Goal: Browse casually

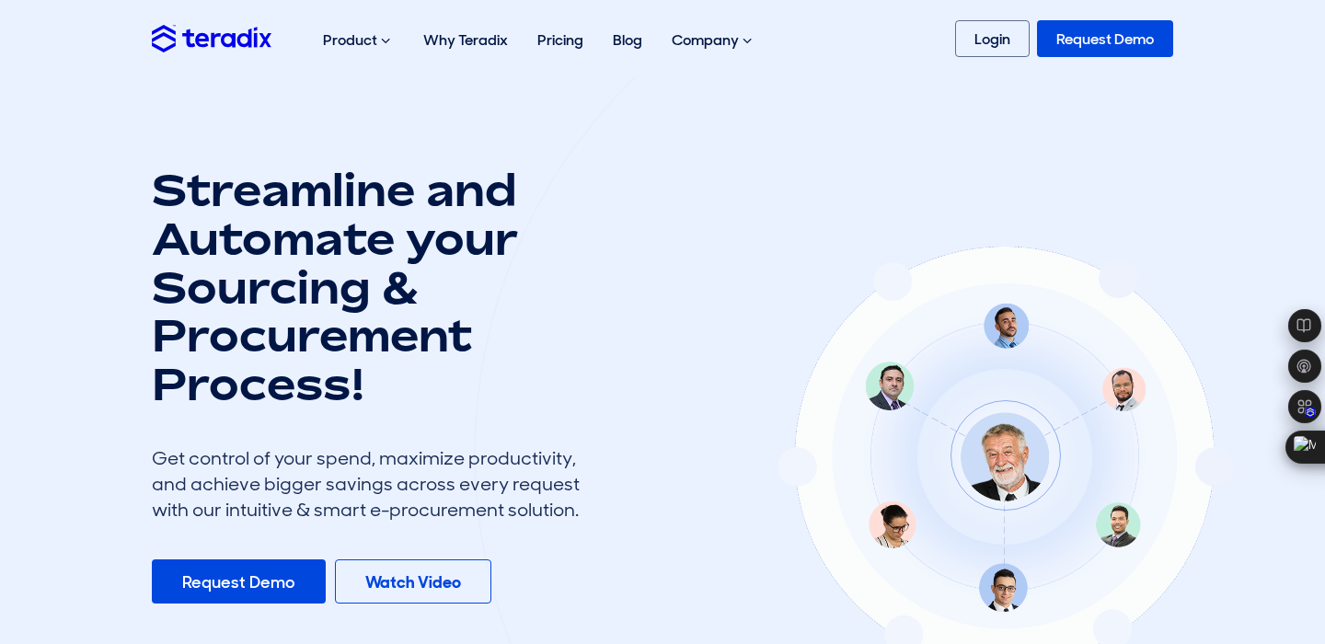
click at [624, 291] on div "Streamline and Automate your Sourcing & Procurement Process! Get control of you…" at bounding box center [444, 463] width 612 height 594
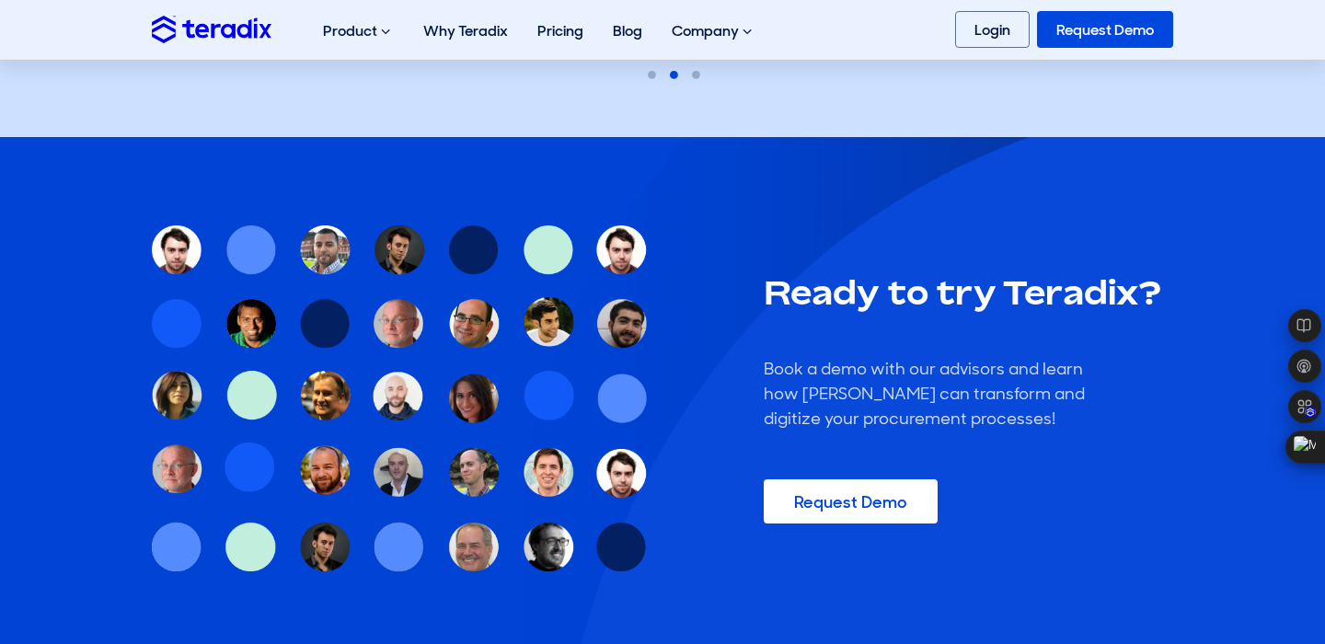
scroll to position [5867, 0]
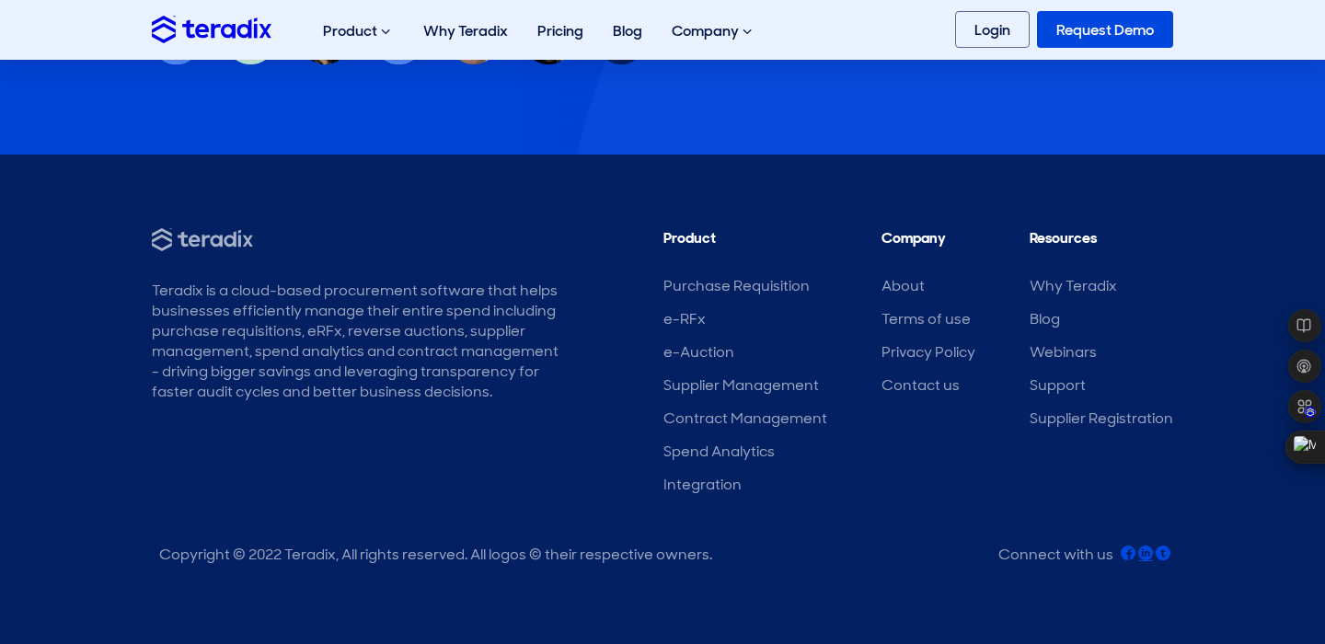
click at [1144, 559] on icon at bounding box center [1145, 553] width 15 height 15
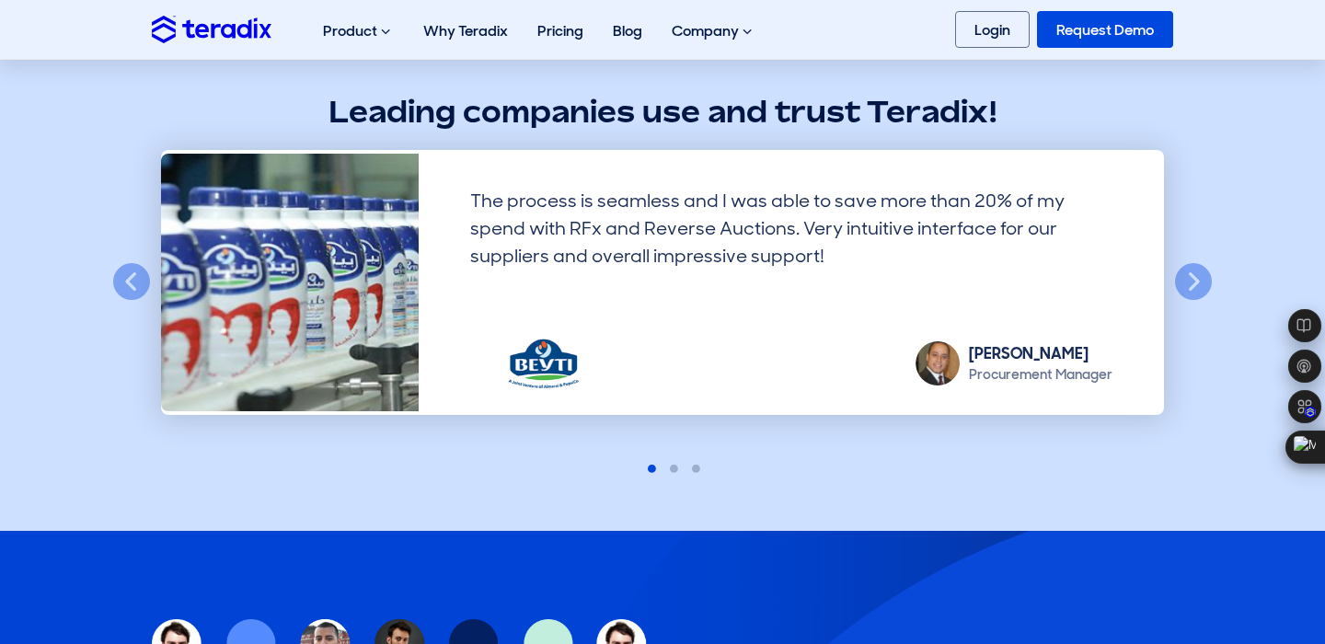
scroll to position [5207, 0]
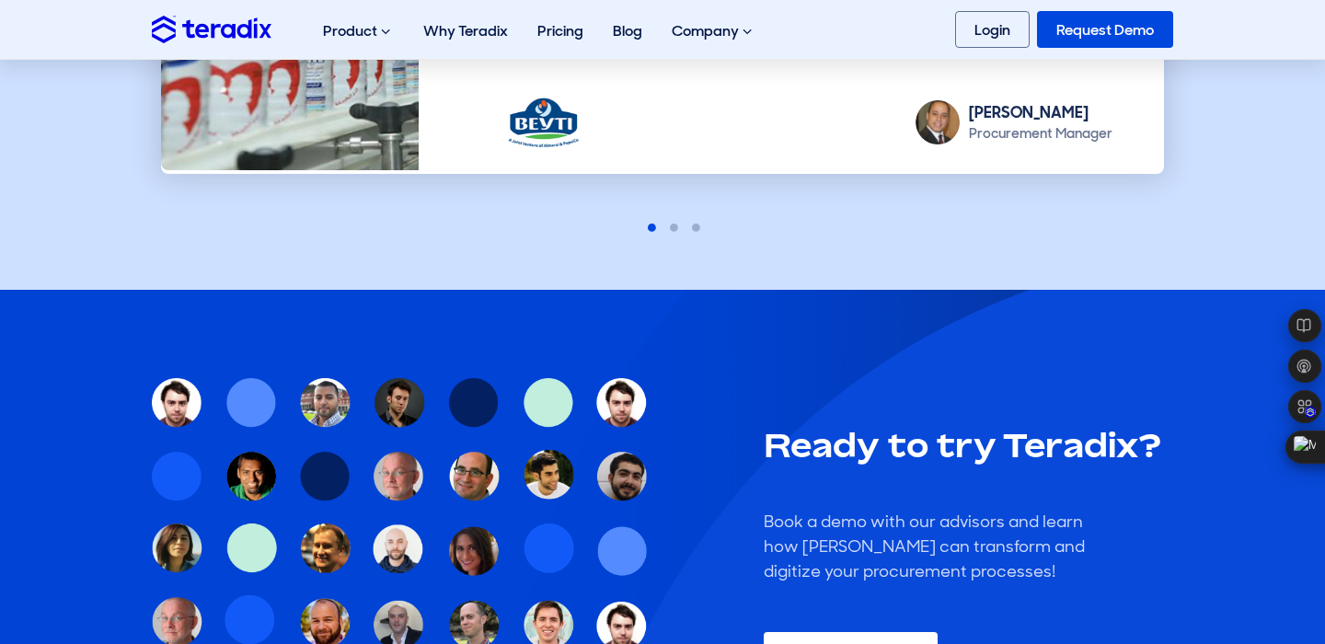
click at [220, 31] on img at bounding box center [212, 29] width 120 height 27
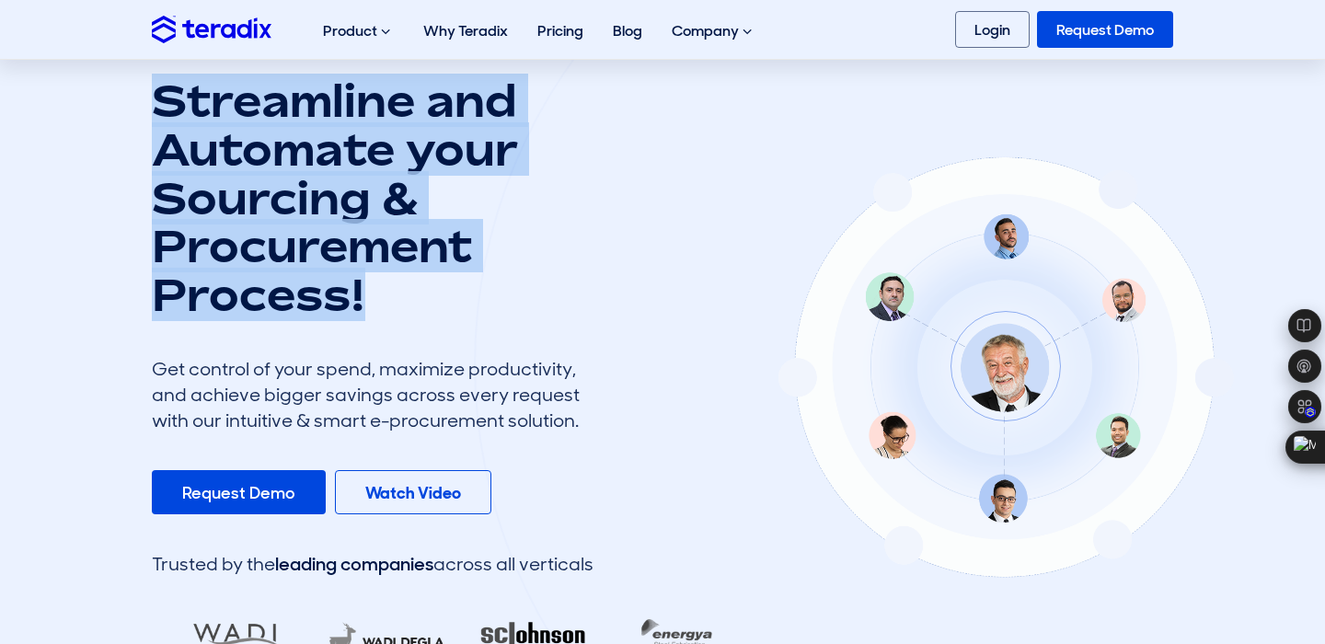
drag, startPoint x: 385, startPoint y: 318, endPoint x: 160, endPoint y: 112, distance: 304.8
click at [160, 112] on h1 "Streamline and Automate your Sourcing & Procurement Process!" at bounding box center [373, 197] width 442 height 243
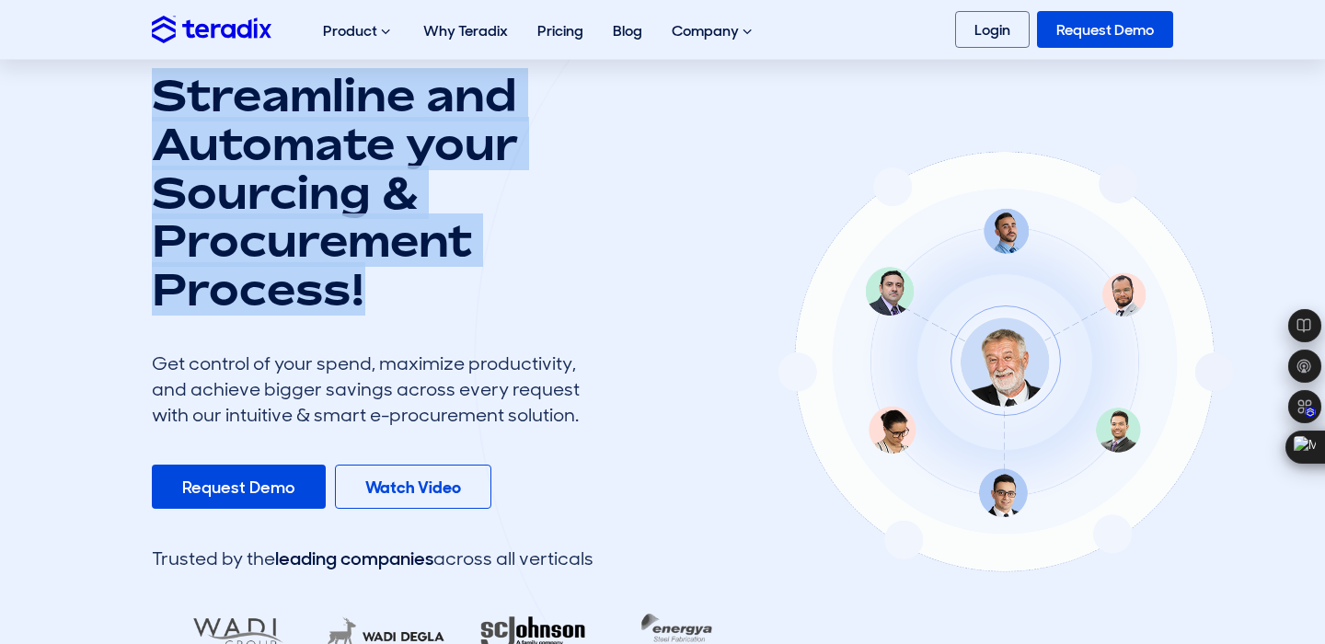
scroll to position [128, 0]
